Goal: Task Accomplishment & Management: Use online tool/utility

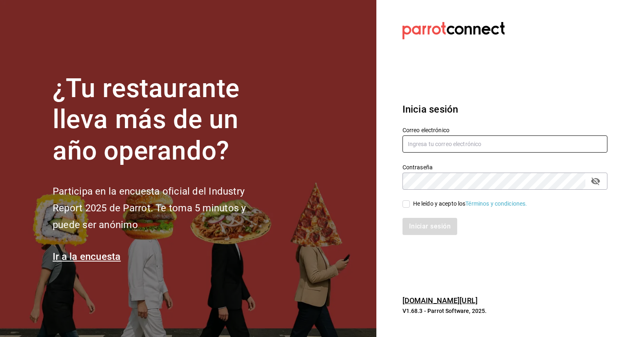
type input "jesus.vazquez@grupocosteno.com"
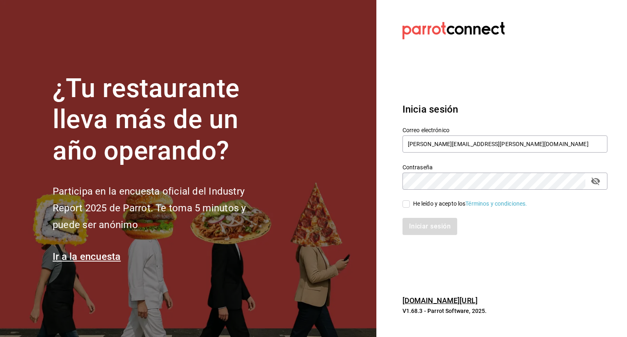
click at [408, 206] on input "He leído y acepto los Términos y condiciones." at bounding box center [405, 203] width 7 height 7
checkbox input "true"
click at [419, 223] on button "Iniciar sesión" at bounding box center [429, 226] width 55 height 17
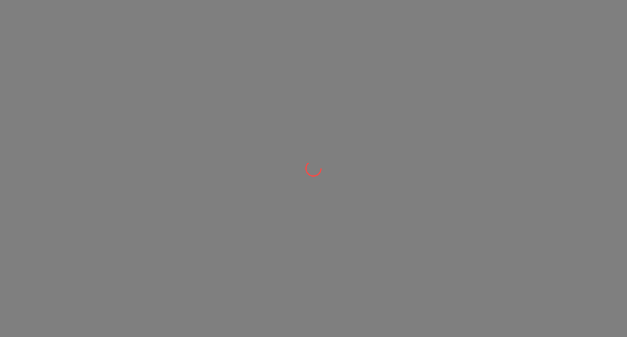
click at [419, 223] on div at bounding box center [313, 168] width 627 height 337
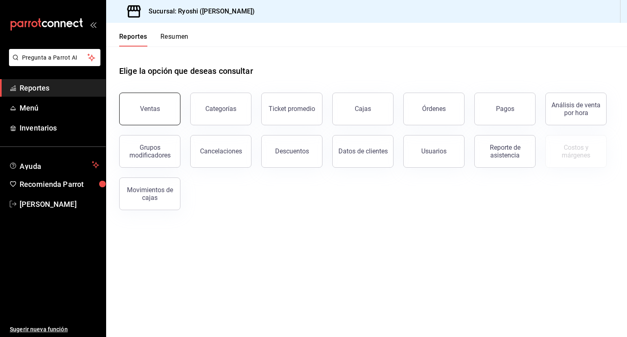
click at [175, 114] on button "Ventas" at bounding box center [149, 109] width 61 height 33
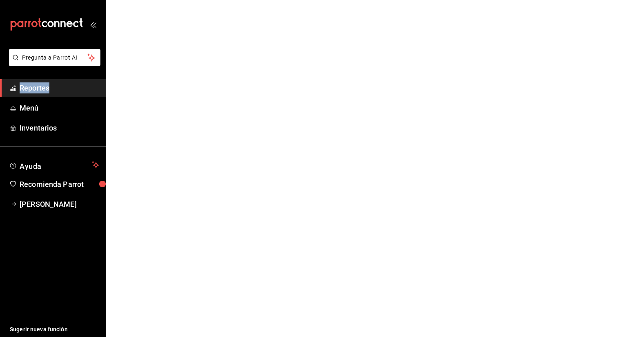
click at [175, 0] on html "Pregunta a Parrot AI Reportes Menú Inventarios Ayuda Recomienda Parrot [PERSON_…" at bounding box center [313, 0] width 627 height 0
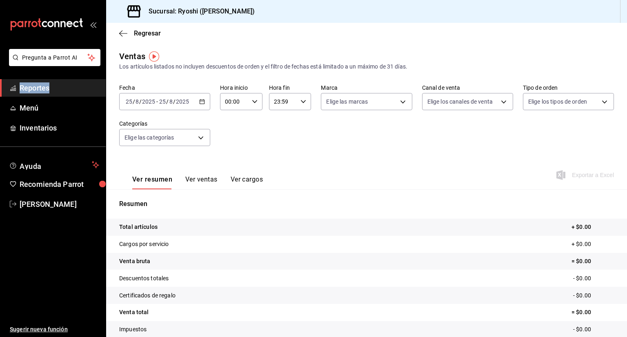
click at [200, 102] on icon "button" at bounding box center [202, 102] width 6 height 6
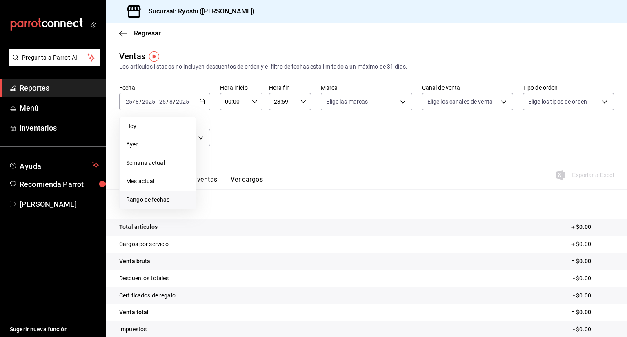
click at [153, 205] on li "Rango de fechas" at bounding box center [158, 200] width 76 height 18
click at [215, 209] on abbr "18" at bounding box center [213, 210] width 5 height 6
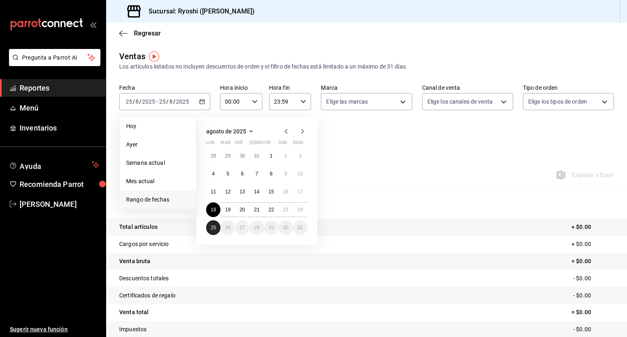
click at [211, 229] on abbr "25" at bounding box center [213, 228] width 5 height 6
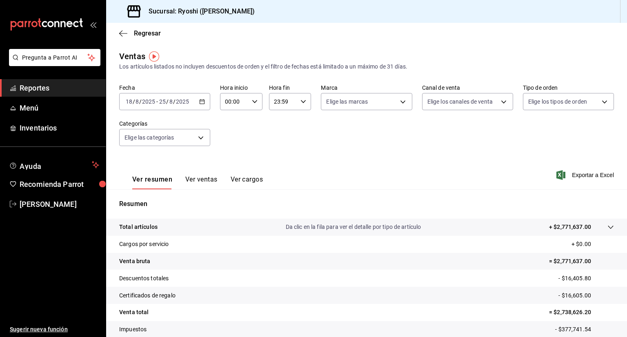
click at [253, 102] on \(Stroke\) "button" at bounding box center [254, 101] width 5 height 3
click at [228, 164] on span "02" at bounding box center [229, 161] width 8 height 7
type input "02:00"
click at [232, 141] on span "05" at bounding box center [229, 138] width 8 height 7
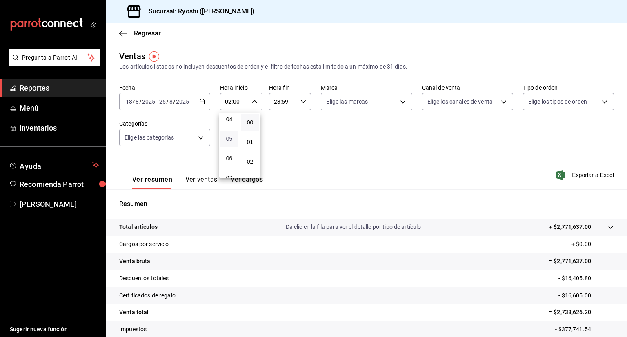
type input "05:00"
click at [285, 140] on div at bounding box center [313, 168] width 627 height 337
click at [302, 103] on icon "button" at bounding box center [303, 102] width 6 height 6
click at [278, 171] on button "23" at bounding box center [277, 168] width 18 height 16
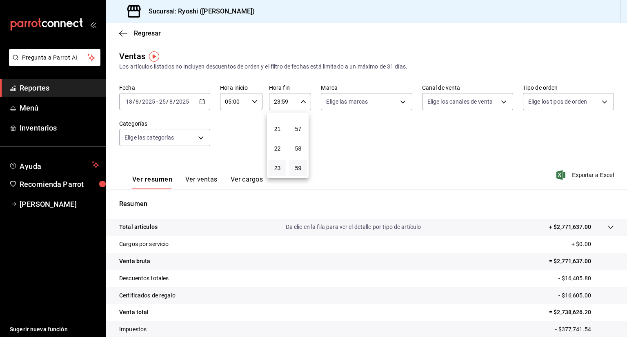
click at [278, 171] on button "23" at bounding box center [277, 168] width 18 height 16
click at [278, 170] on span "05" at bounding box center [277, 167] width 8 height 7
type input "05:59"
click at [297, 170] on span "59" at bounding box center [298, 168] width 8 height 7
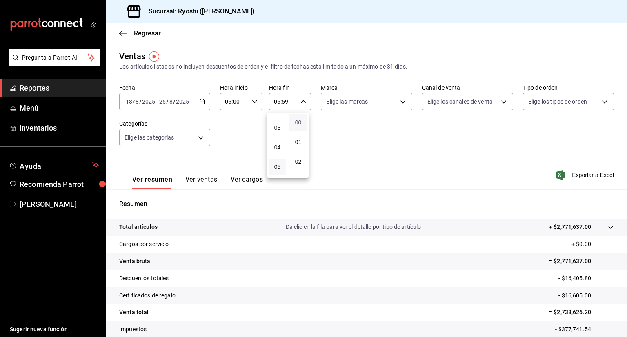
click at [295, 123] on span "00" at bounding box center [298, 122] width 8 height 7
type input "05:00"
click at [400, 104] on div at bounding box center [313, 168] width 627 height 337
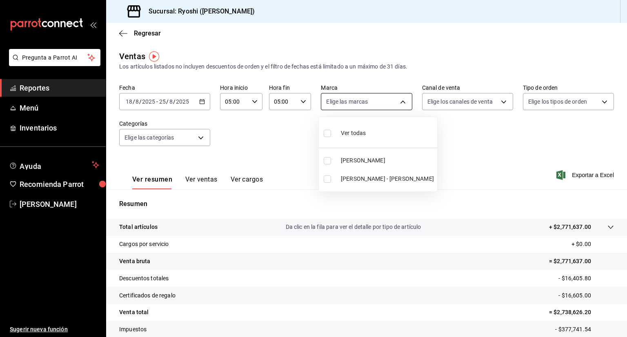
click at [398, 99] on body "Pregunta a Parrot AI Reportes Menú Inventarios Ayuda Recomienda Parrot [PERSON_…" at bounding box center [313, 168] width 627 height 337
click at [339, 134] on div "Ver todas" at bounding box center [345, 133] width 42 height 18
type input "d1ab8890-ddc3-4d94-b14c-d24ccf3ac2d8,70935bef-f50e-476e-afc6-1ed0b0096d1e"
checkbox input "true"
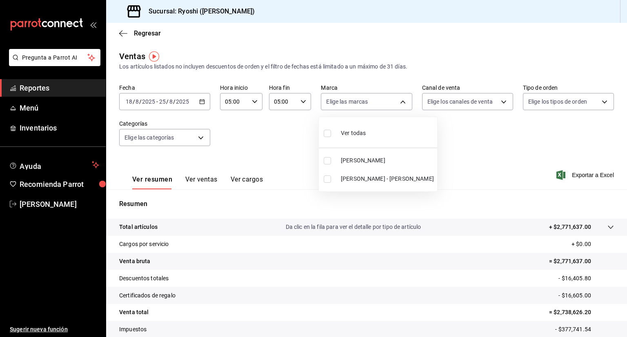
checkbox input "true"
click at [499, 102] on div at bounding box center [313, 168] width 627 height 337
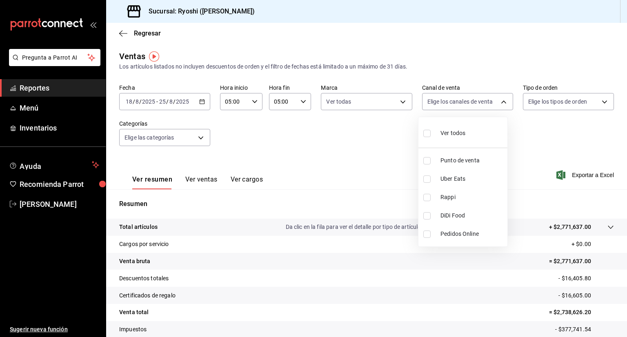
click at [499, 102] on body "Pregunta a Parrot AI Reportes Menú Inventarios Ayuda Recomienda Parrot [PERSON_…" at bounding box center [313, 168] width 627 height 337
click at [439, 139] on div "Ver todos" at bounding box center [444, 133] width 42 height 18
type input "PARROT,UBER_EATS,RAPPI,DIDI_FOOD,ONLINE"
checkbox input "true"
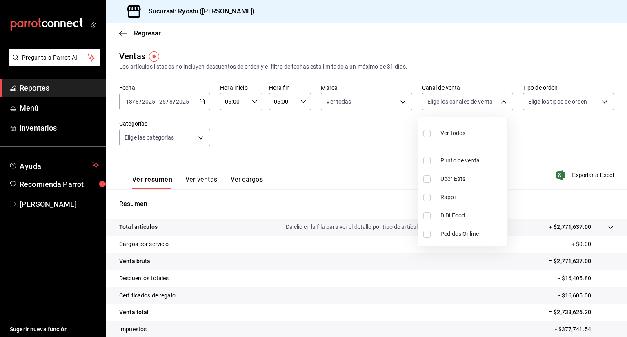
checkbox input "true"
click at [598, 106] on div at bounding box center [313, 168] width 627 height 337
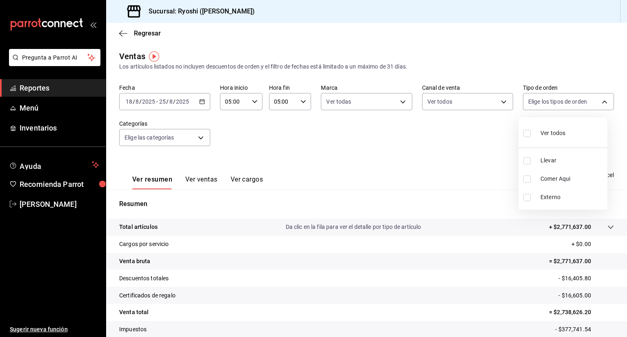
click at [598, 106] on body "Pregunta a Parrot AI Reportes Menú Inventarios Ayuda Recomienda Parrot [PERSON_…" at bounding box center [313, 168] width 627 height 337
click at [547, 136] on span "Ver todos" at bounding box center [552, 133] width 25 height 9
type input "ca4200b4-5e9d-4322-8651-be0491a2d9e7,c45ad00e-cc5b-4214-b3ac-e7019355dedd,EXTER…"
checkbox input "true"
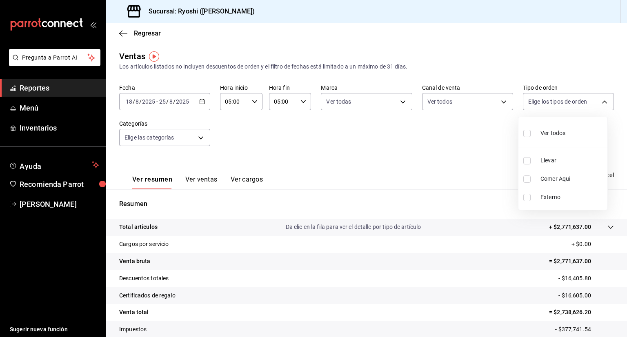
checkbox input "true"
click at [199, 139] on div at bounding box center [313, 168] width 627 height 337
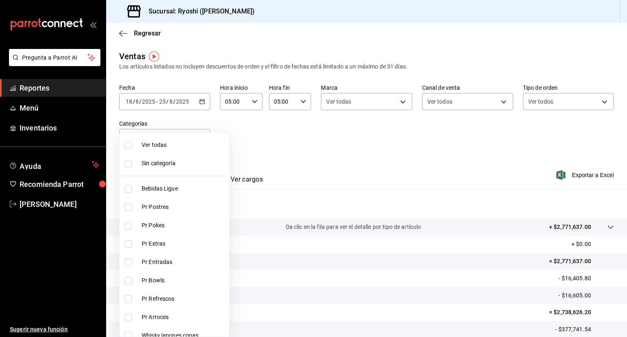
click at [199, 139] on body "Pregunta a Parrot AI Reportes Menú Inventarios Ayuda Recomienda Parrot [PERSON_…" at bounding box center [313, 168] width 627 height 337
click at [197, 141] on span "Ver todas" at bounding box center [184, 145] width 84 height 9
type input "ad186e92-f0af-46bc-bbfd-7ffa80562c6f,3971b1f1-eb4c-4b65-a33f-e0602f1a7270,e647e…"
checkbox input "true"
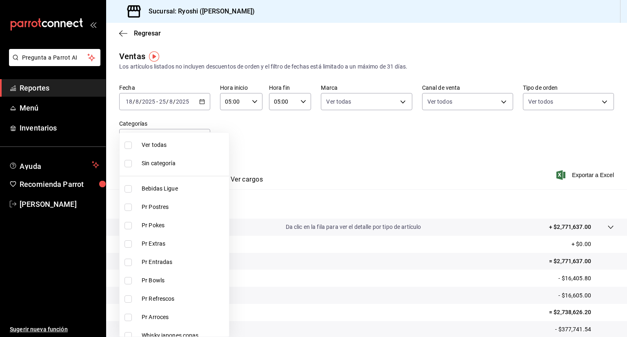
checkbox input "true"
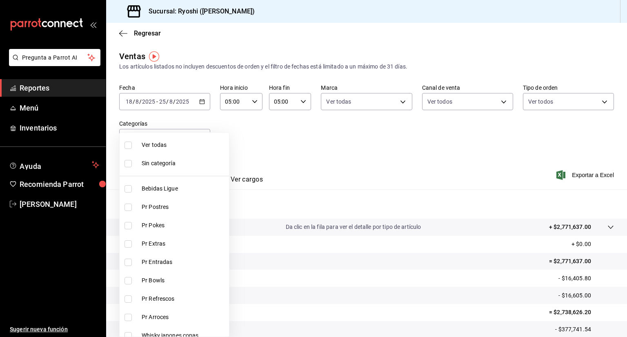
checkbox input "true"
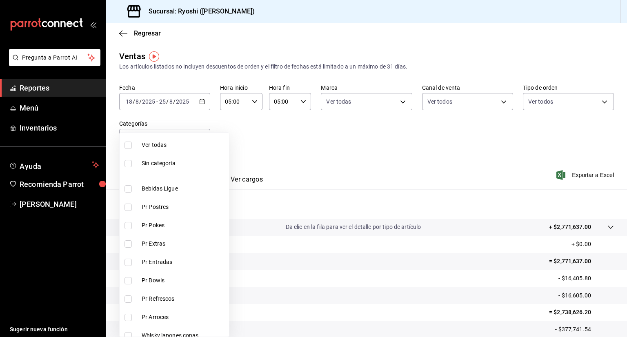
checkbox input "true"
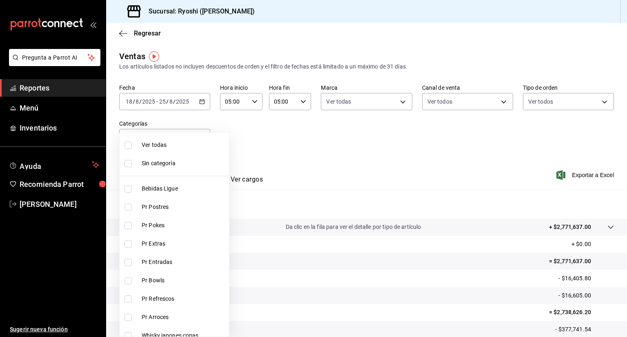
checkbox input "true"
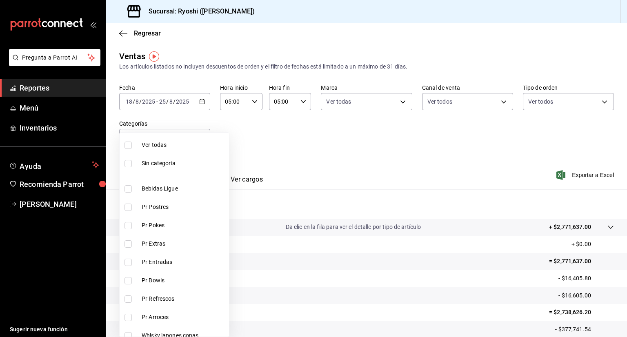
checkbox input "true"
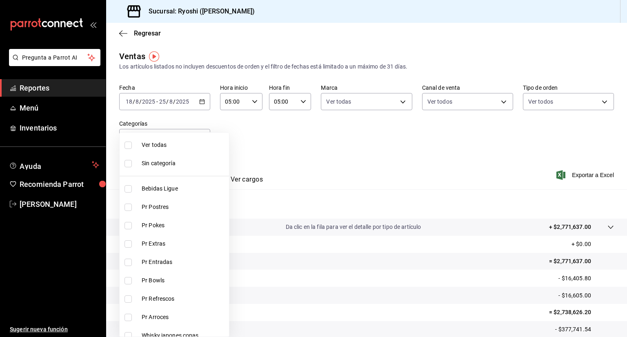
checkbox input "true"
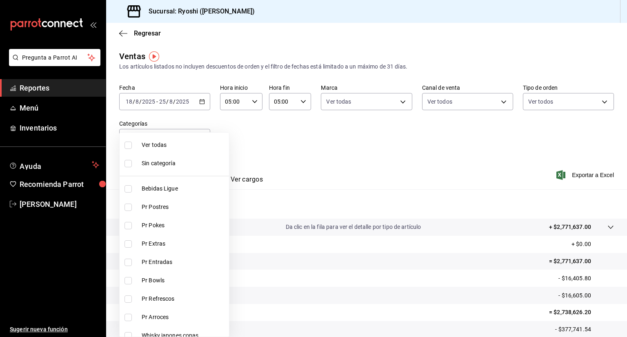
checkbox input "true"
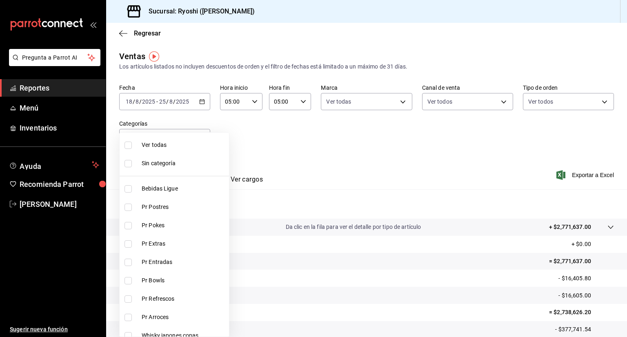
checkbox input "true"
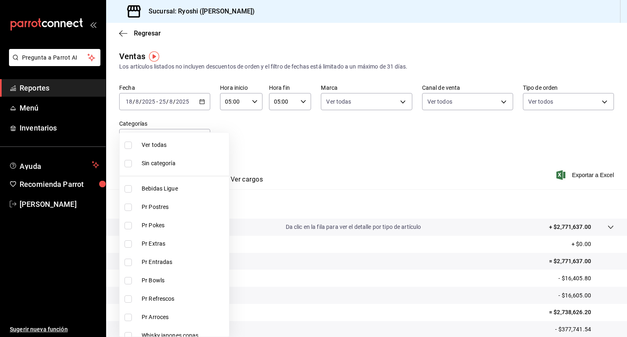
checkbox input "true"
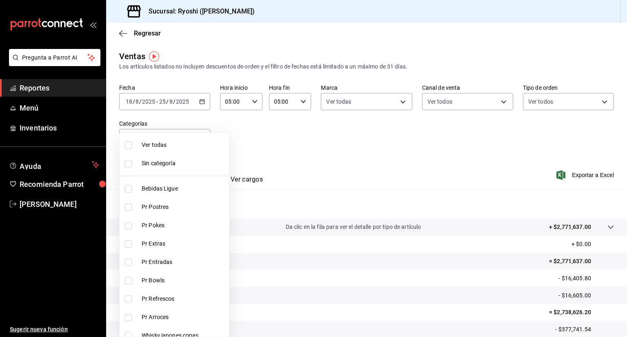
checkbox input "true"
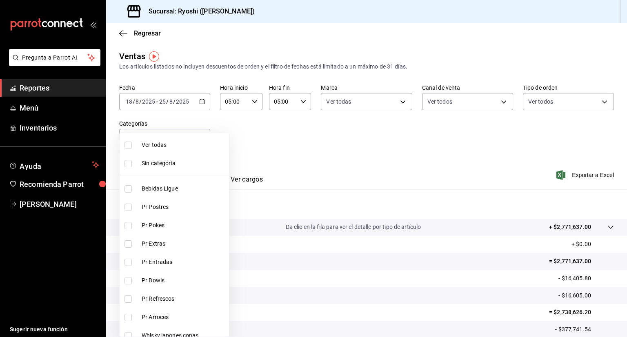
checkbox input "true"
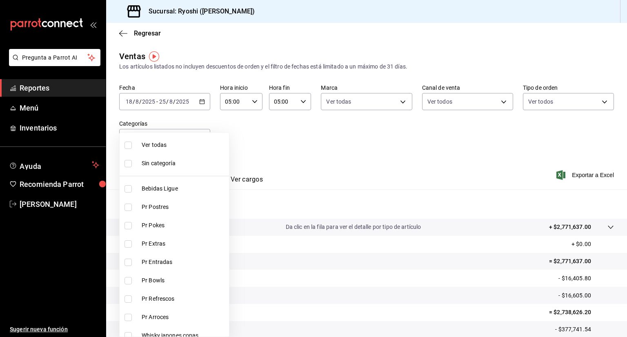
checkbox input "true"
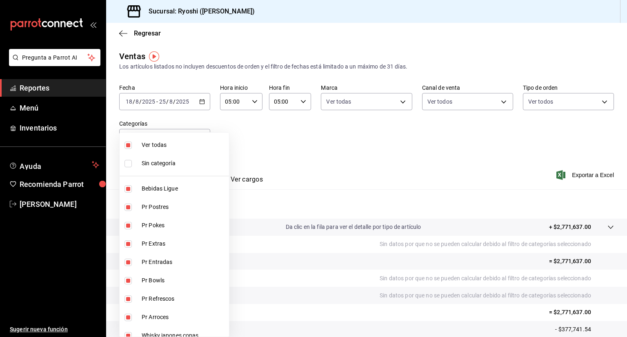
click at [246, 144] on div at bounding box center [313, 168] width 627 height 337
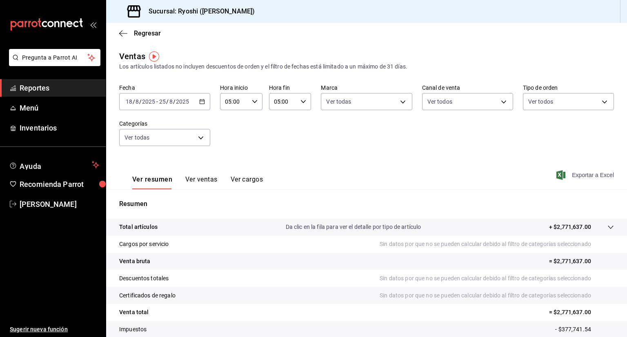
click at [586, 178] on span "Exportar a Excel" at bounding box center [586, 175] width 56 height 10
click at [549, 26] on div "Regresar" at bounding box center [366, 33] width 521 height 21
drag, startPoint x: 583, startPoint y: 180, endPoint x: 581, endPoint y: 173, distance: 7.2
click at [581, 173] on div "Ver resumen Ver ventas Ver cargos Exportar a Excel" at bounding box center [366, 172] width 521 height 33
click at [581, 173] on span "Exportar a Excel" at bounding box center [586, 175] width 56 height 10
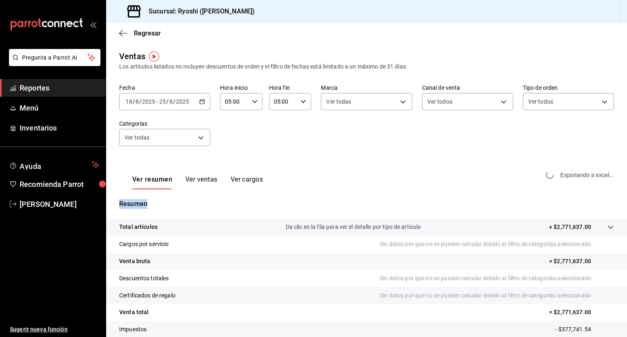
click at [581, 173] on div "Exportando a excel..." at bounding box center [581, 174] width 66 height 7
